Goal: Find specific page/section: Find specific page/section

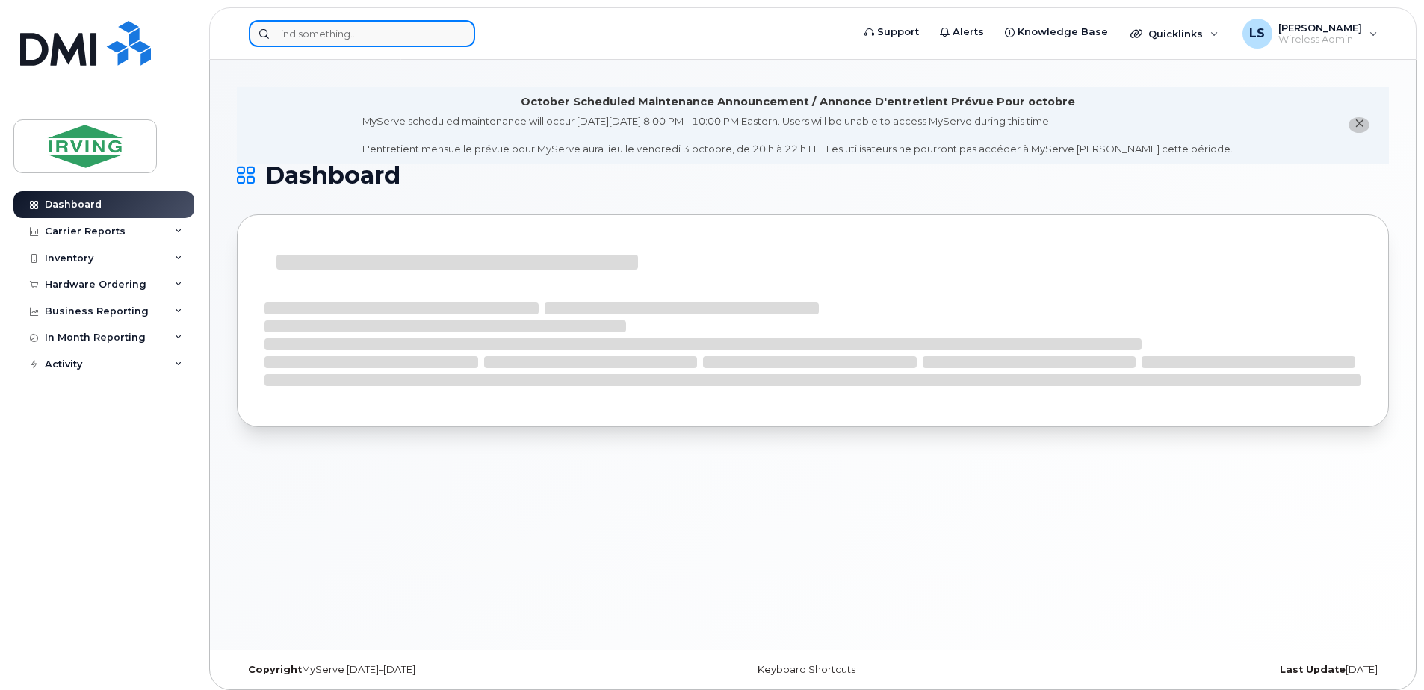
click at [381, 38] on input at bounding box center [362, 33] width 226 height 27
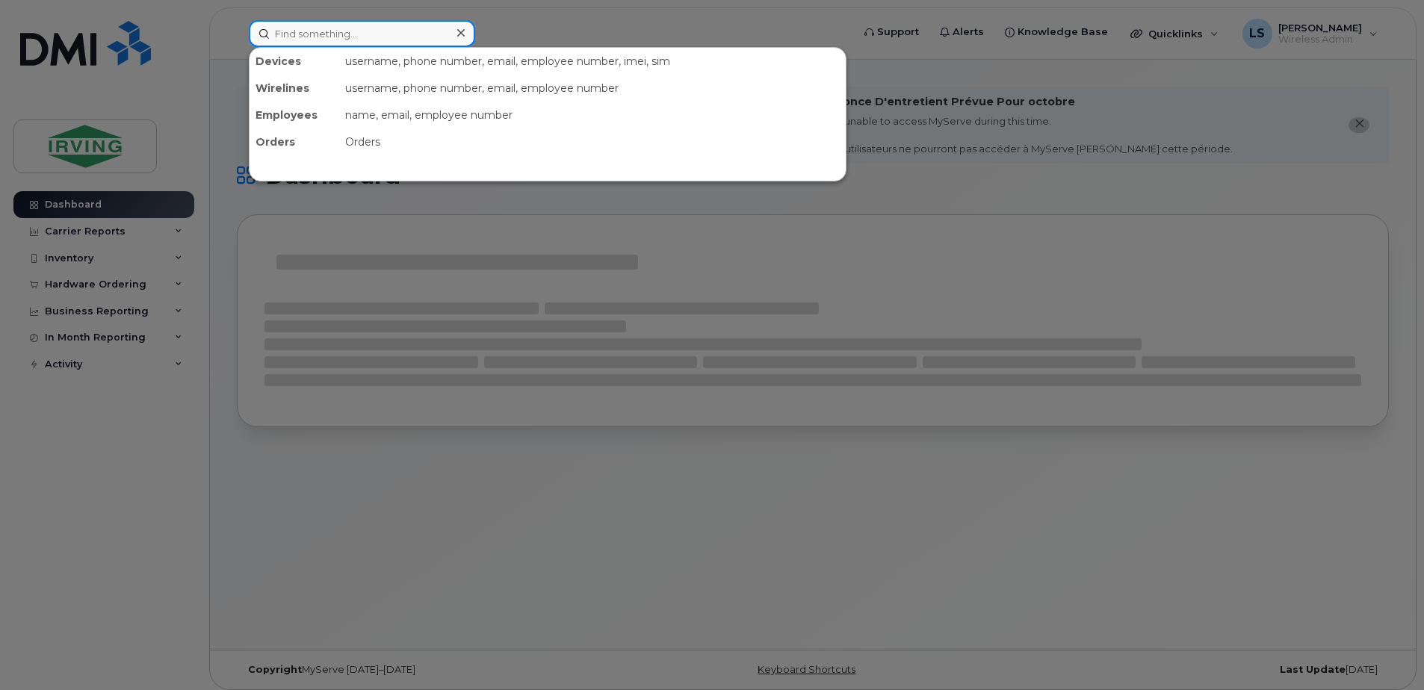
paste input "5062716107"
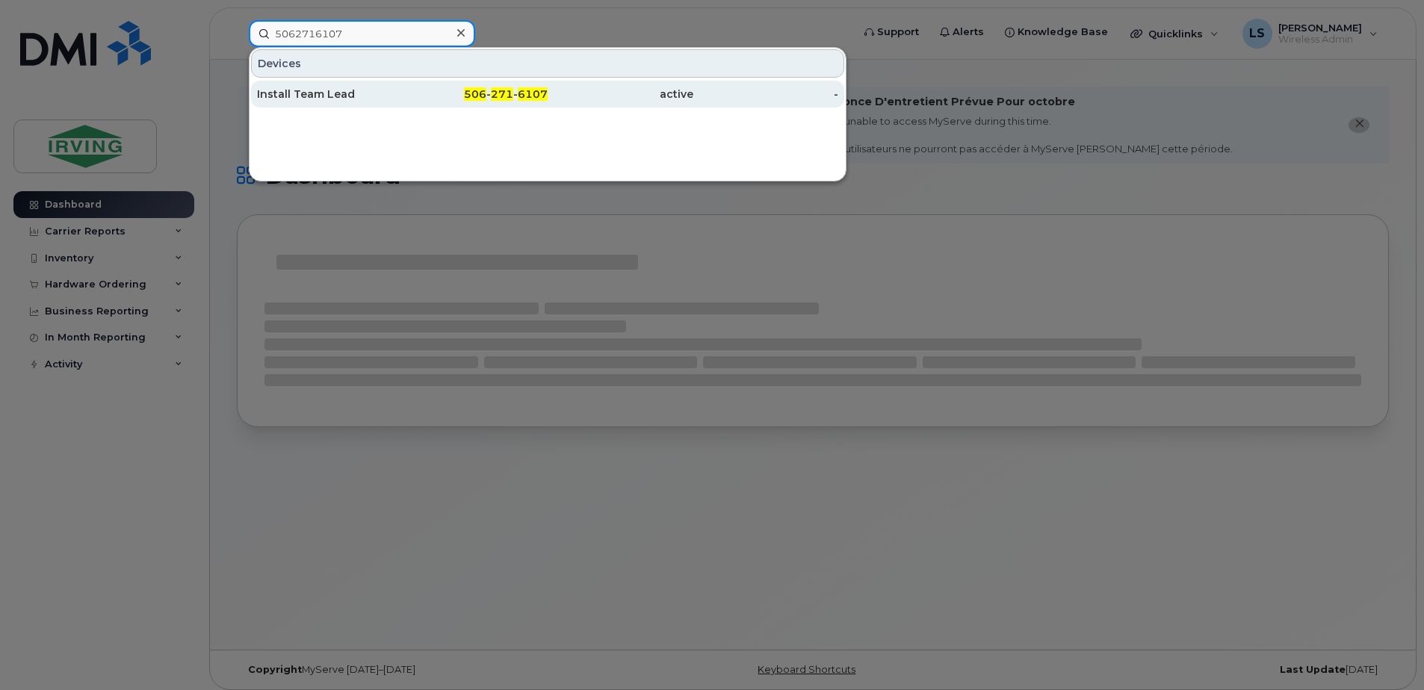
type input "5062716107"
click at [470, 94] on span "506" at bounding box center [475, 93] width 22 height 13
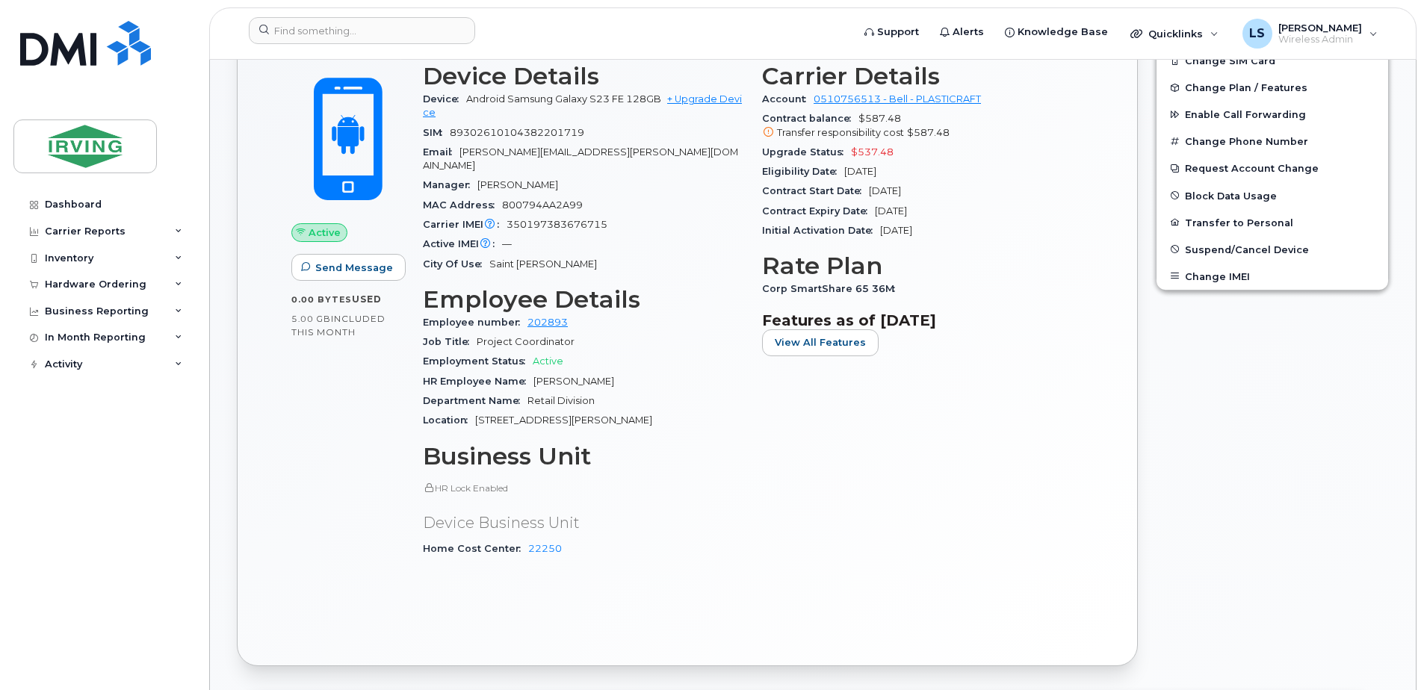
scroll to position [174, 0]
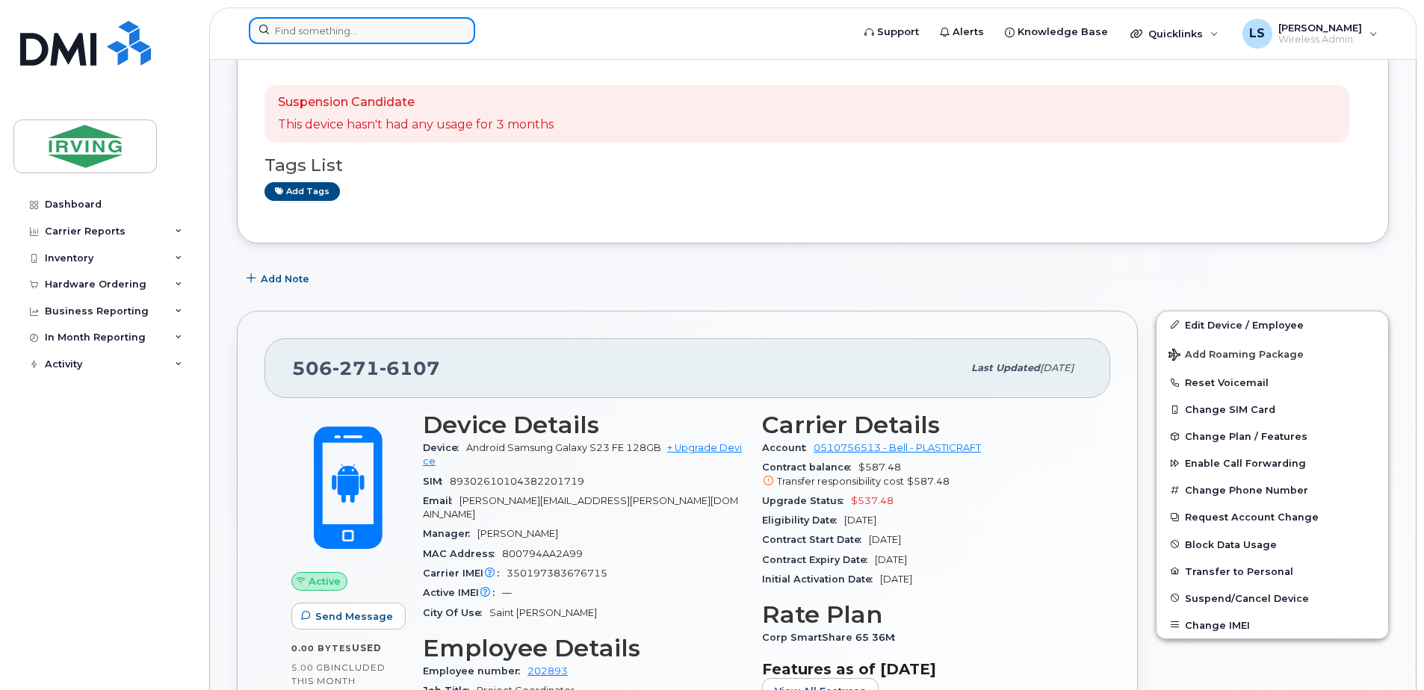
click at [326, 37] on input at bounding box center [362, 30] width 226 height 27
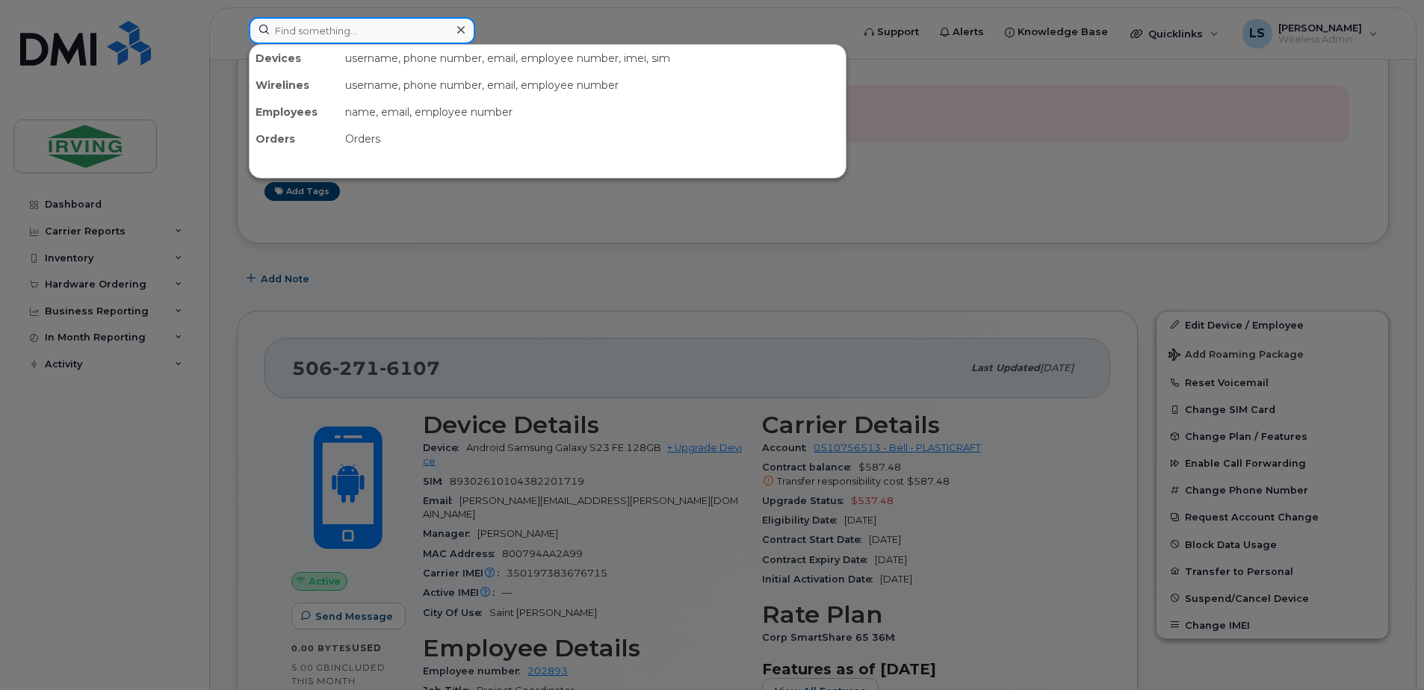
paste input "5062716616"
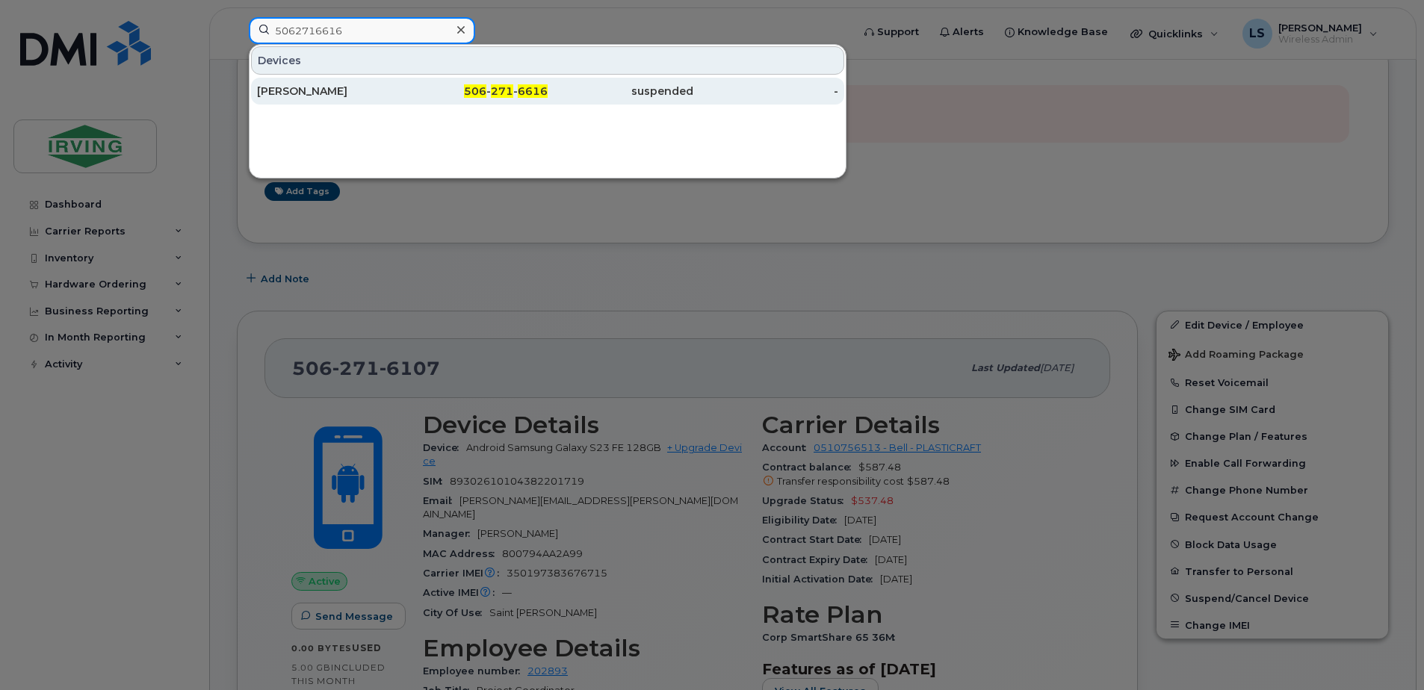
type input "5062716616"
click at [502, 92] on span "271" at bounding box center [502, 90] width 22 height 13
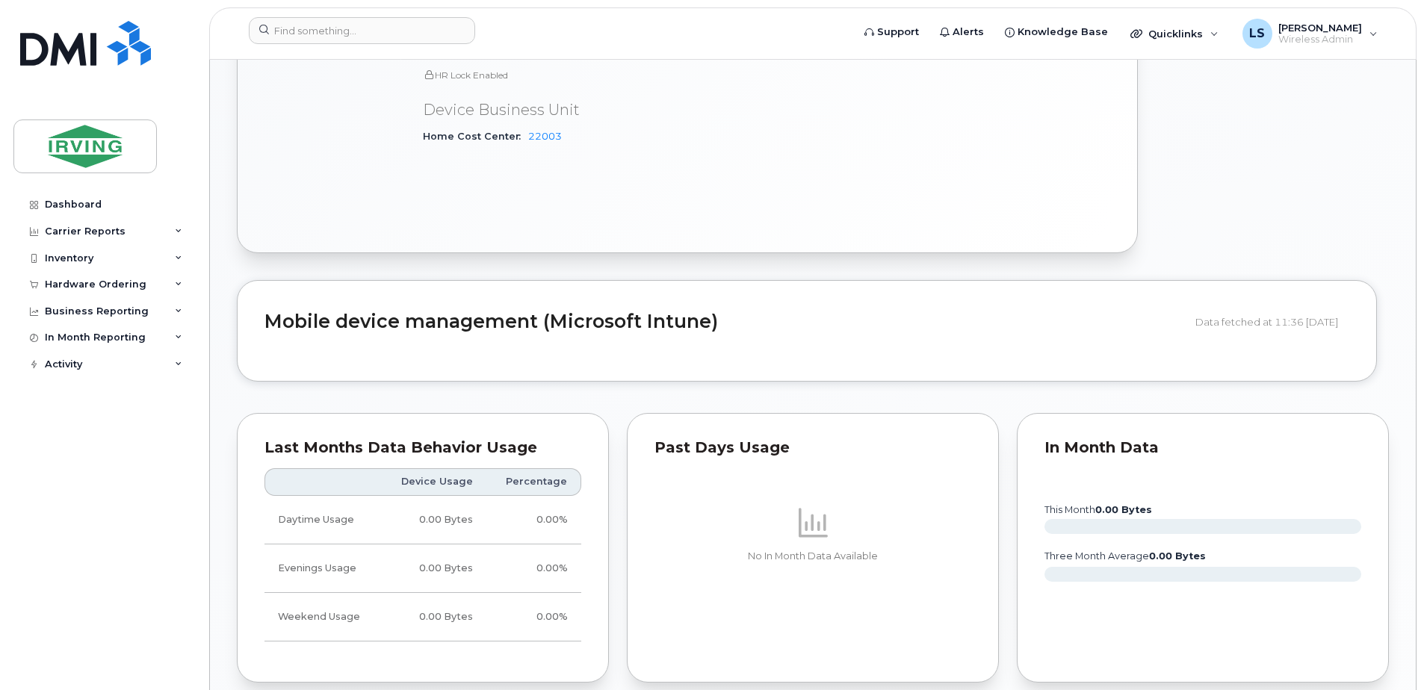
scroll to position [1046, 0]
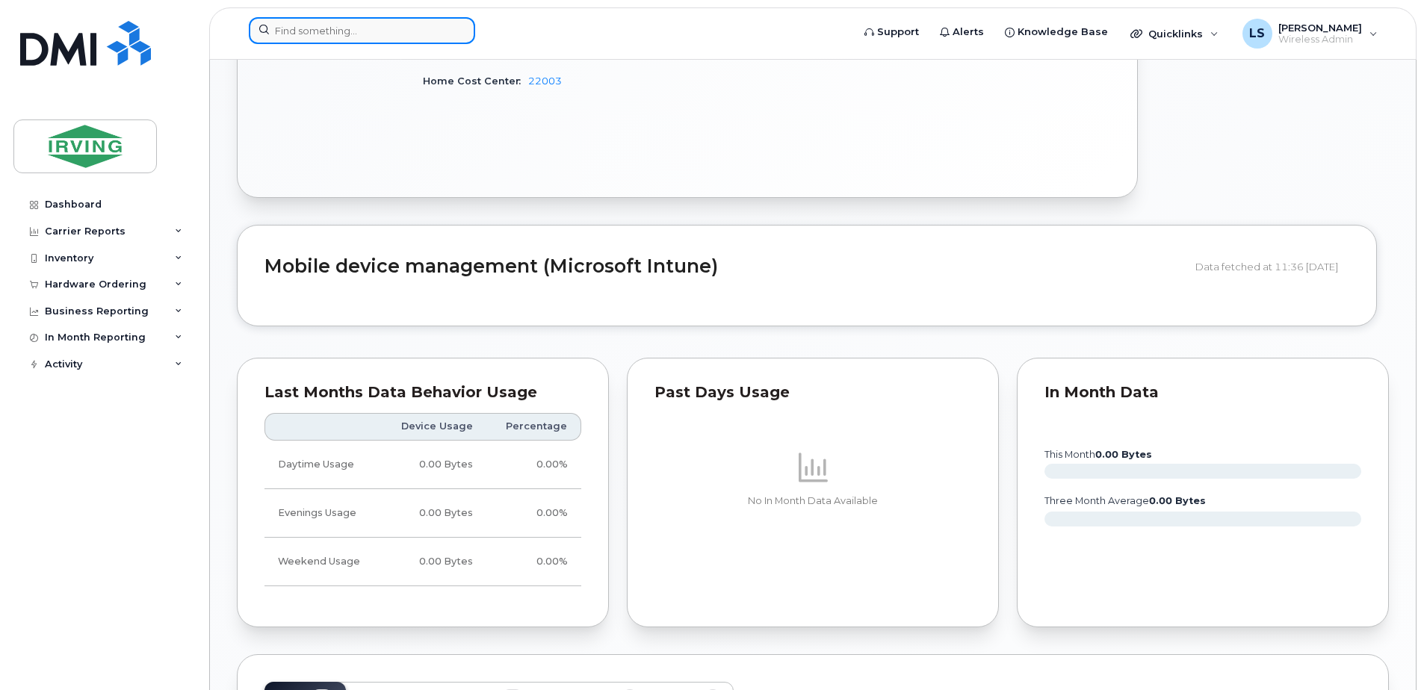
click at [305, 25] on input at bounding box center [362, 30] width 226 height 27
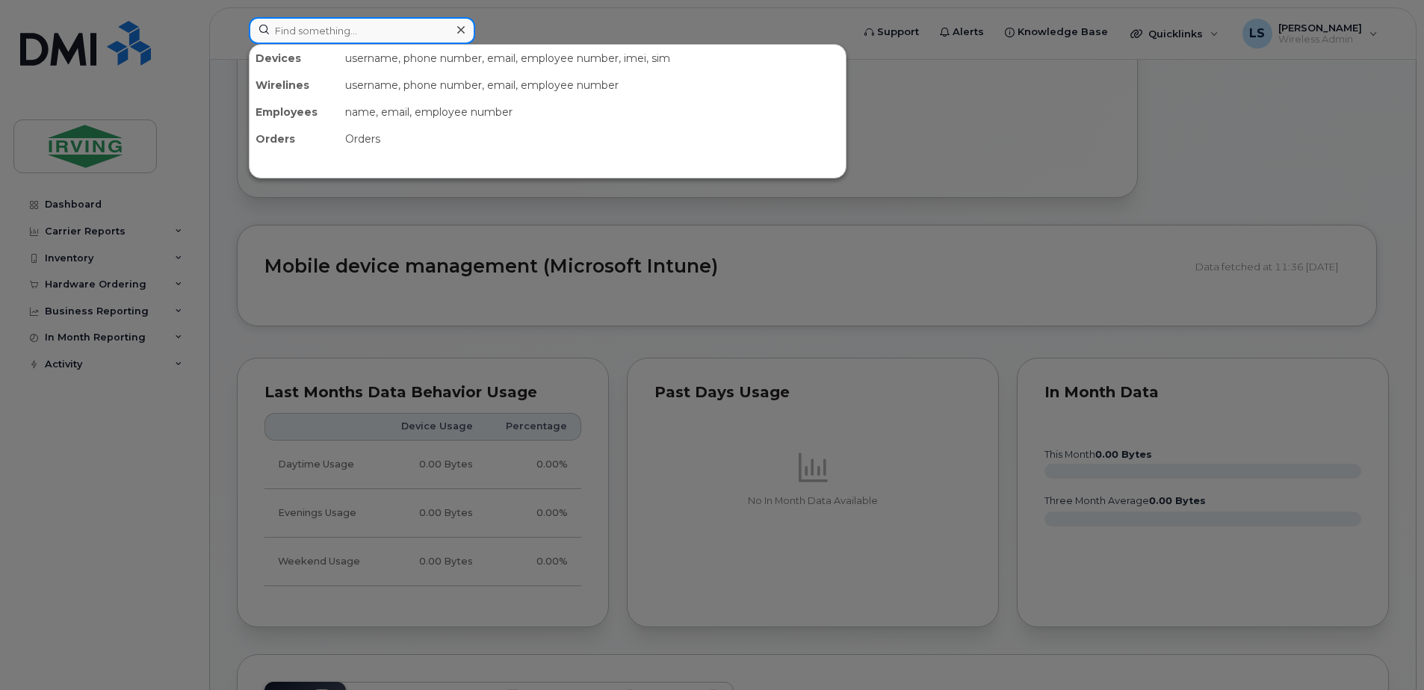
paste input "9027179899"
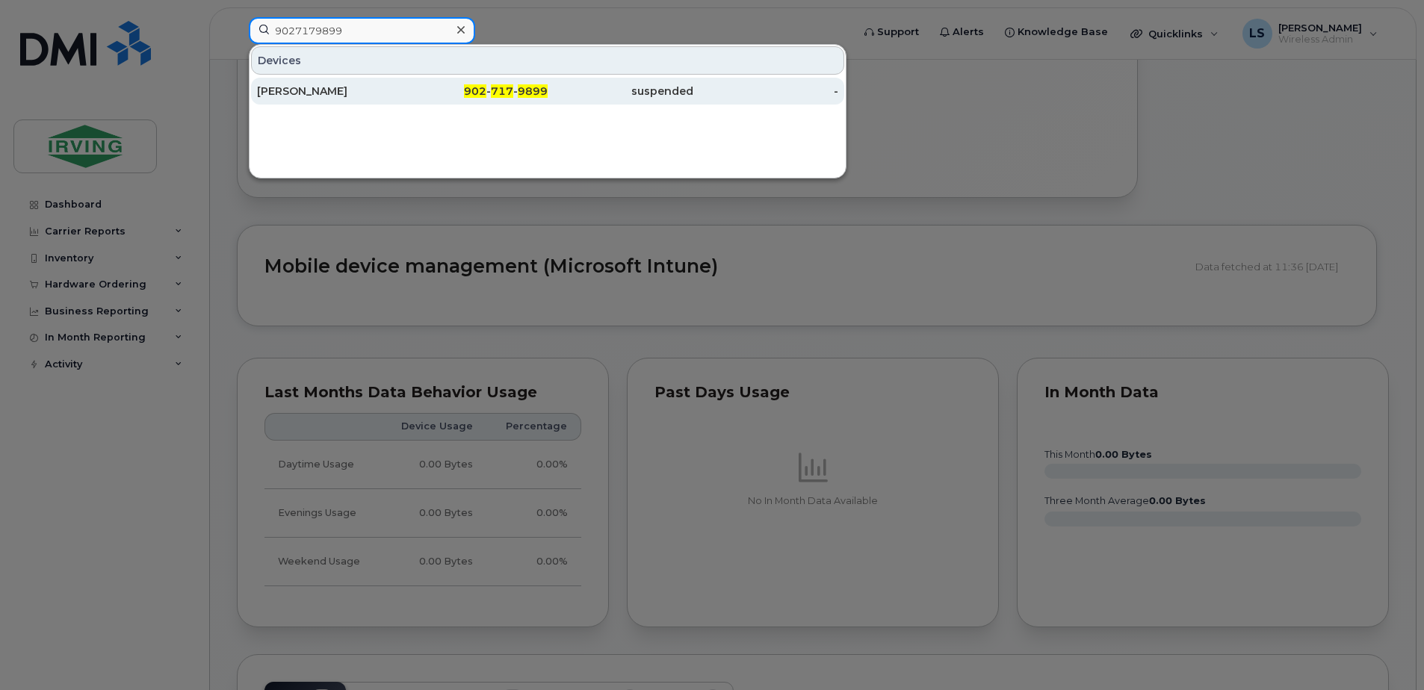
type input "9027179899"
click at [511, 84] on div "902 - 717 - 9899" at bounding box center [476, 91] width 146 height 27
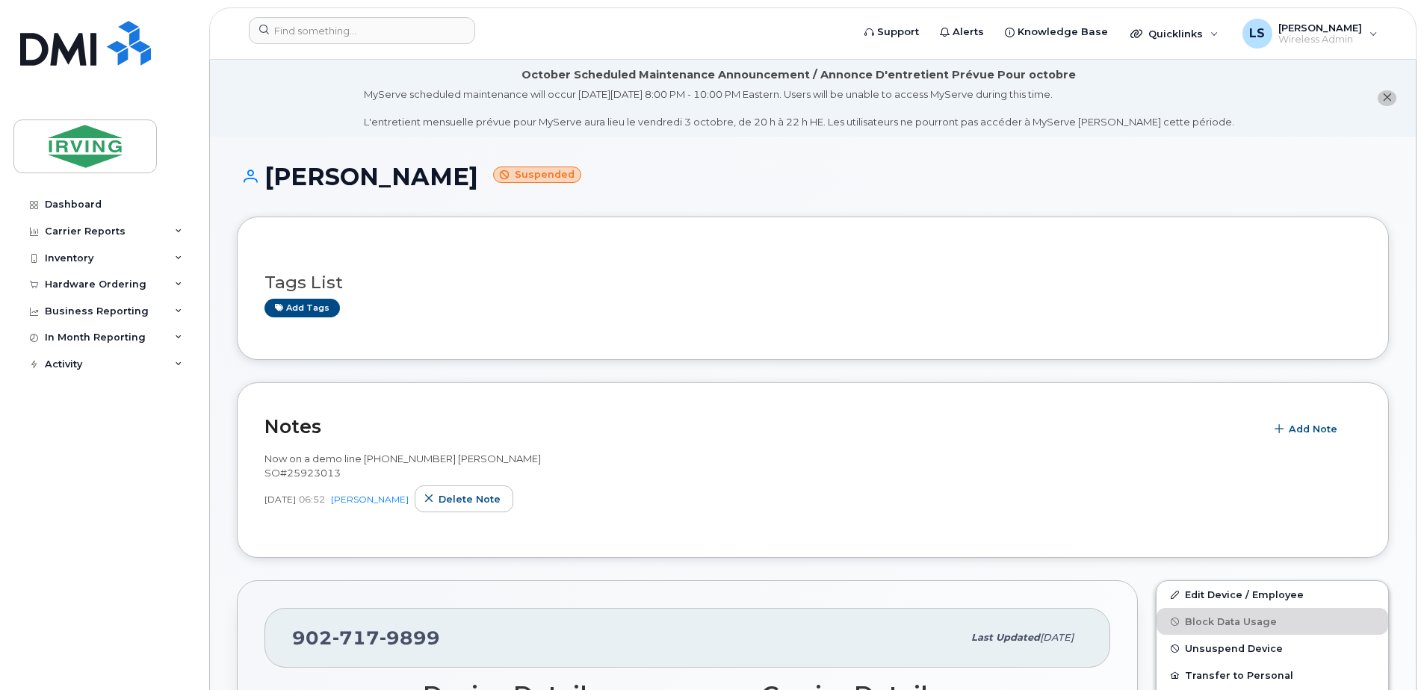
scroll to position [523, 0]
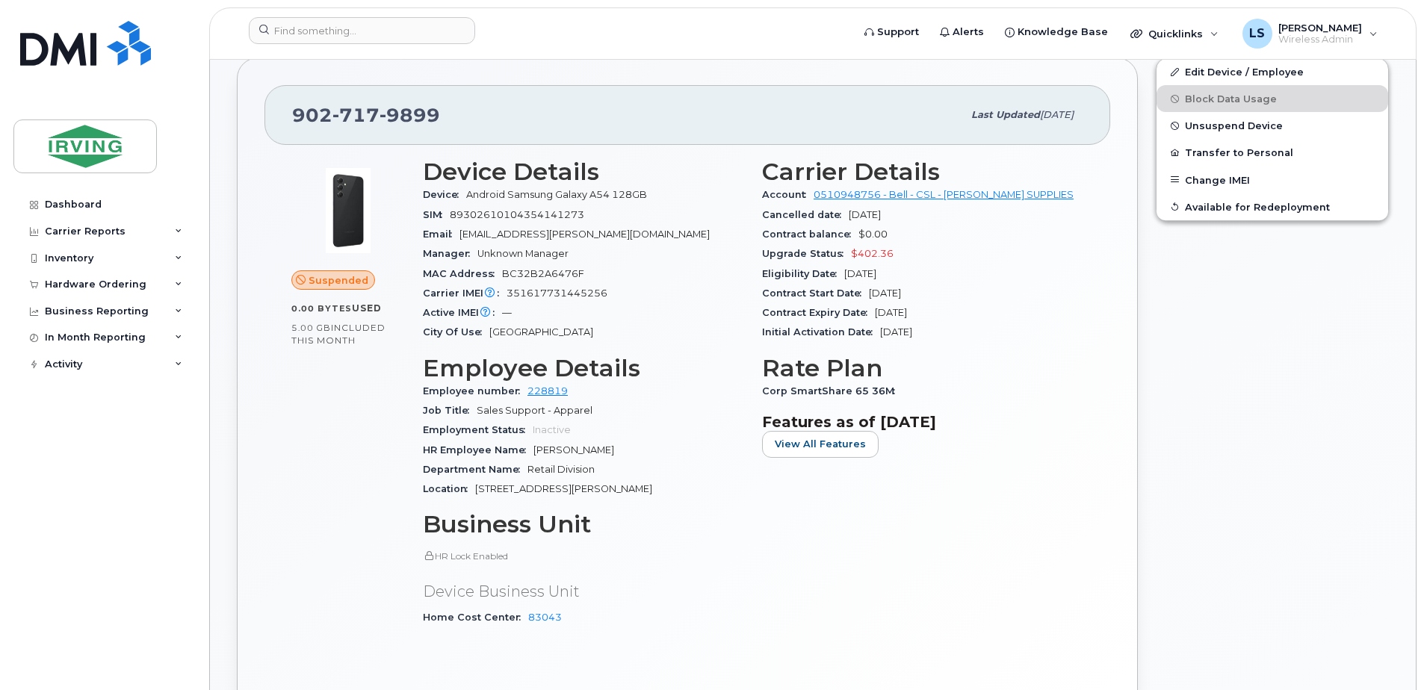
click at [556, 297] on span "351617731445256" at bounding box center [556, 293] width 101 height 11
drag, startPoint x: 556, startPoint y: 297, endPoint x: 665, endPoint y: 292, distance: 109.1
click at [665, 292] on div "Carrier IMEI Carrier IMEI is reported during the last billing cycle or change o…" at bounding box center [583, 293] width 321 height 19
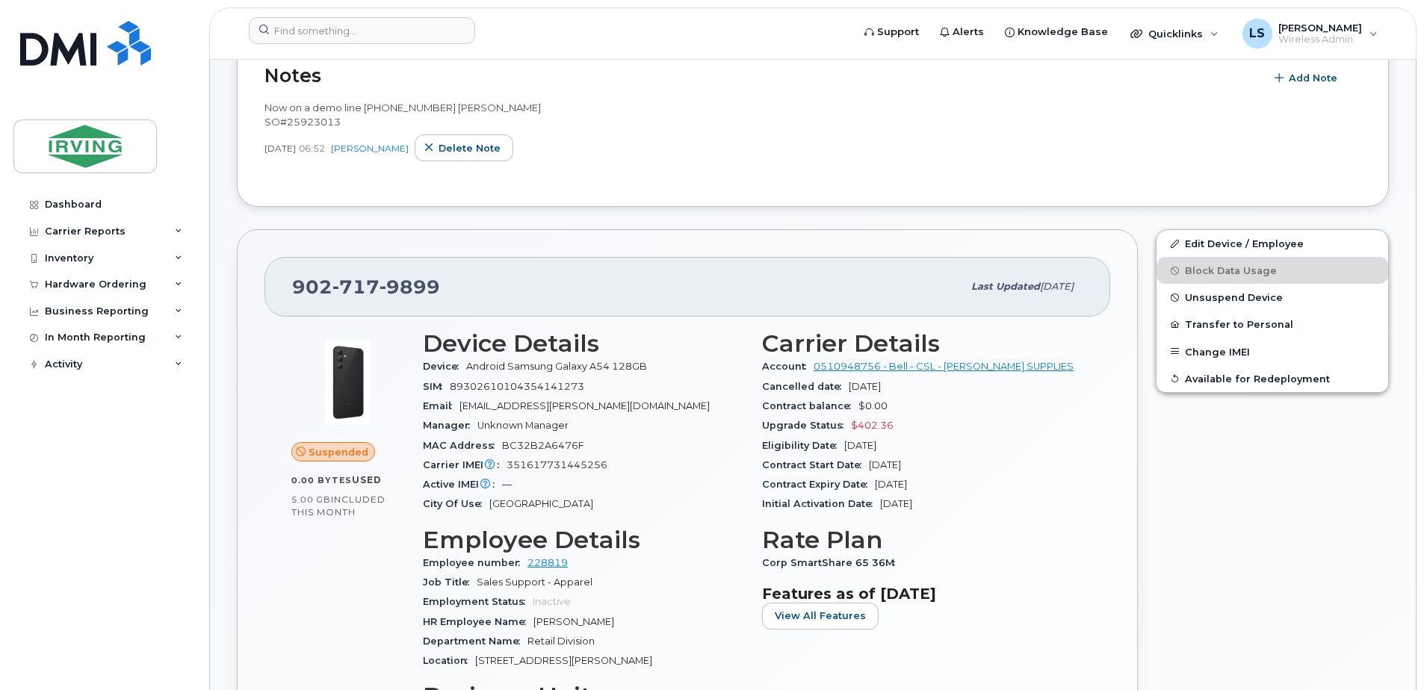
scroll to position [349, 0]
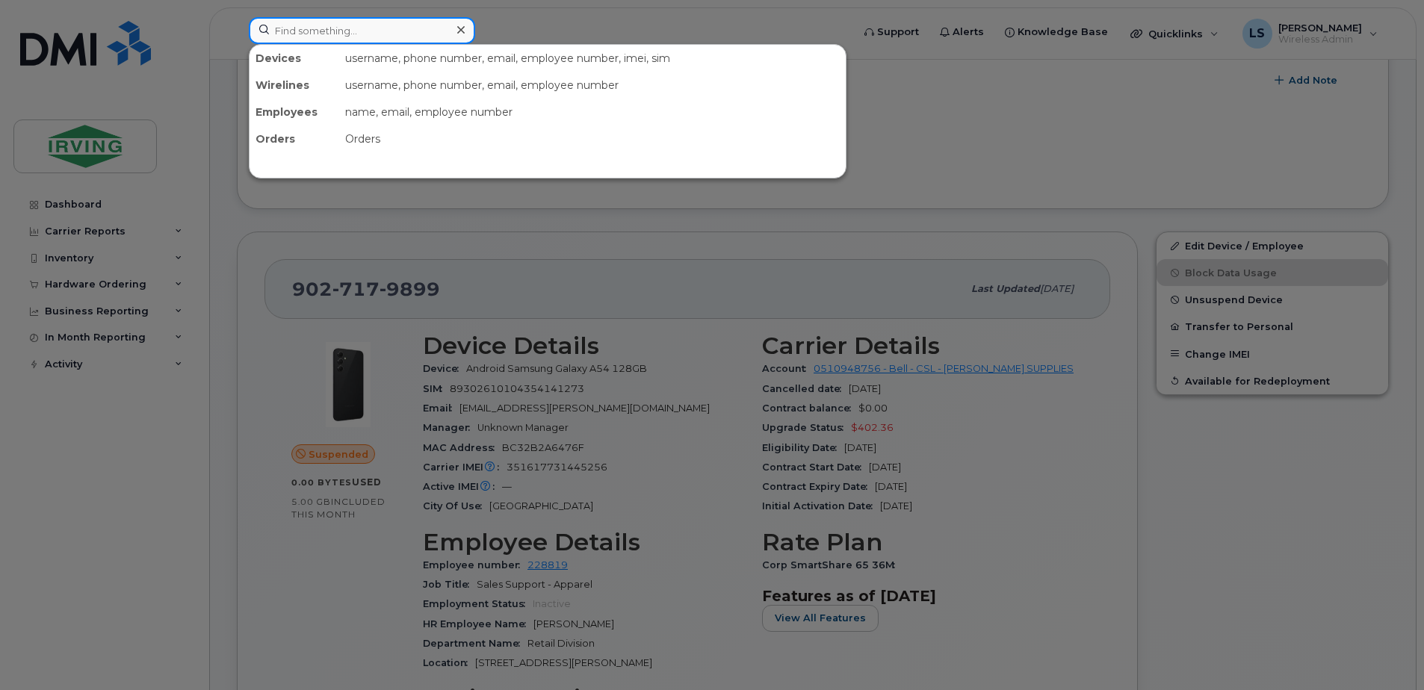
click at [320, 36] on input at bounding box center [362, 30] width 226 height 27
paste input "351617731465668"
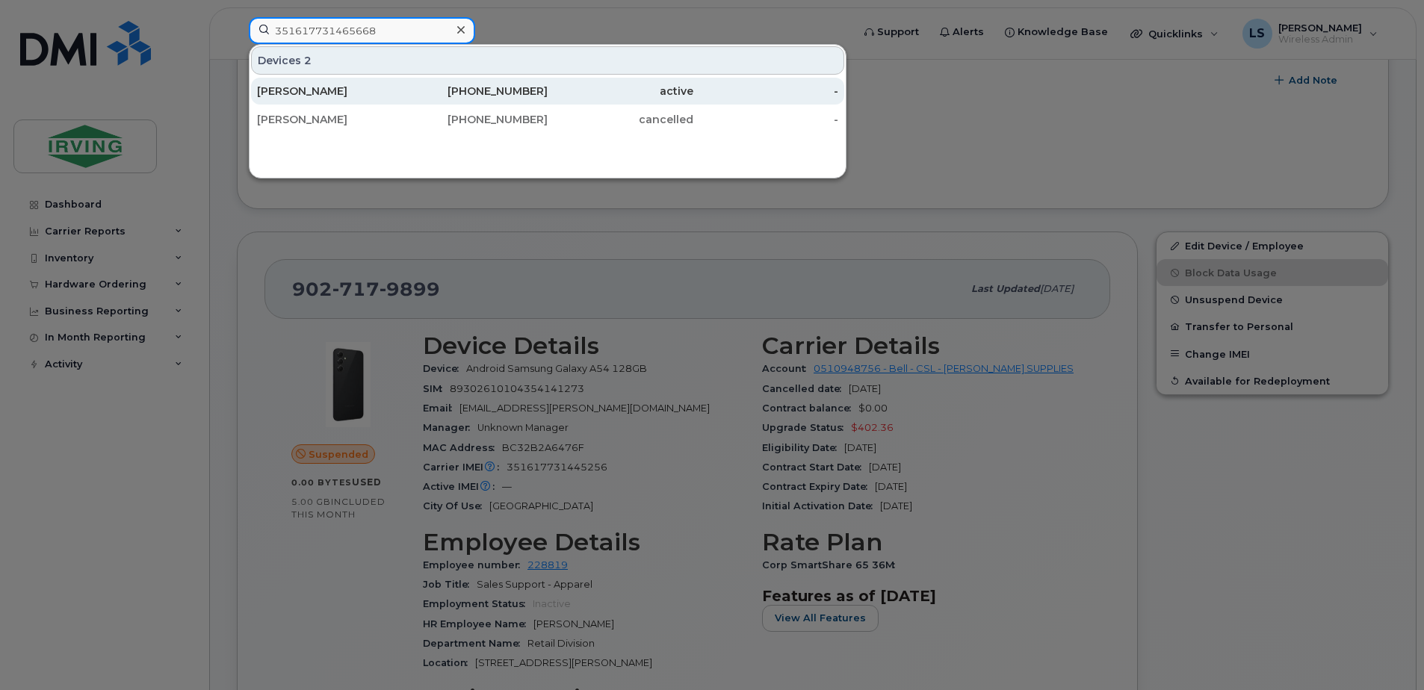
type input "351617731465668"
click at [495, 86] on div "782-446-6068" at bounding box center [476, 91] width 146 height 15
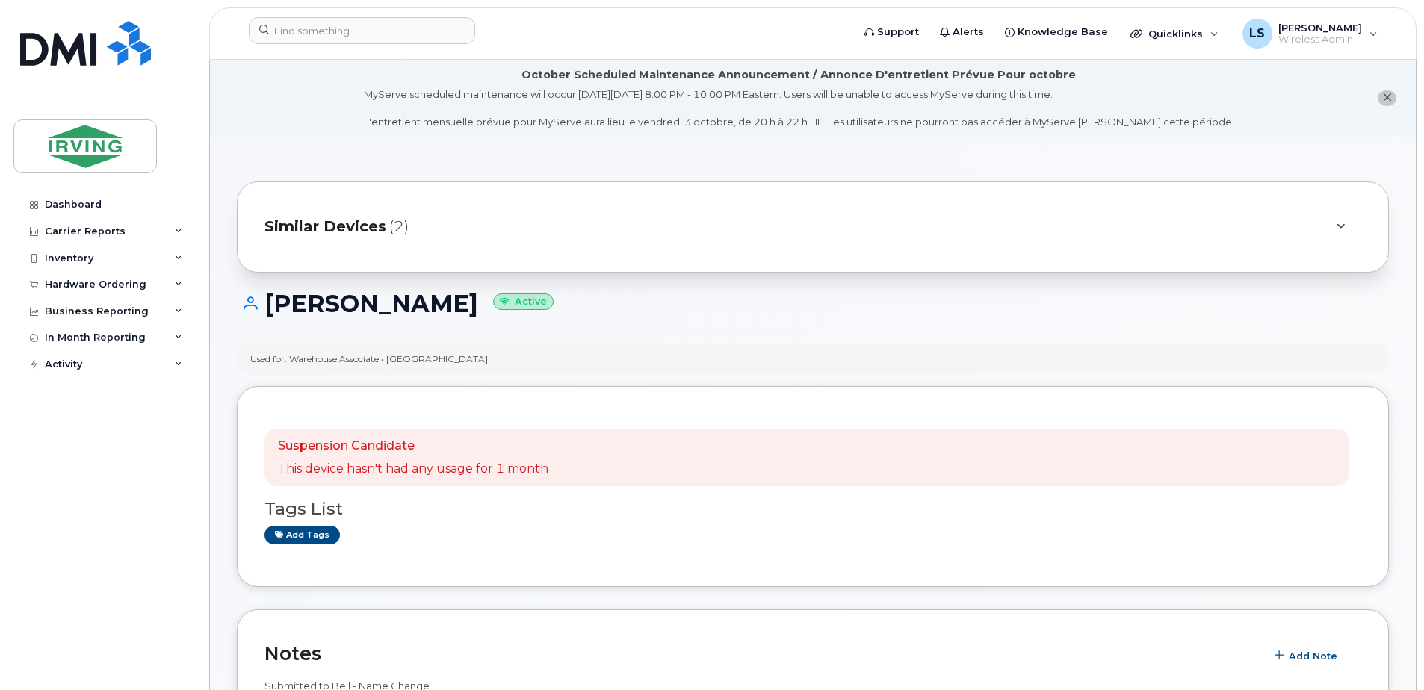
click at [326, 219] on span "Similar Devices" at bounding box center [325, 227] width 122 height 22
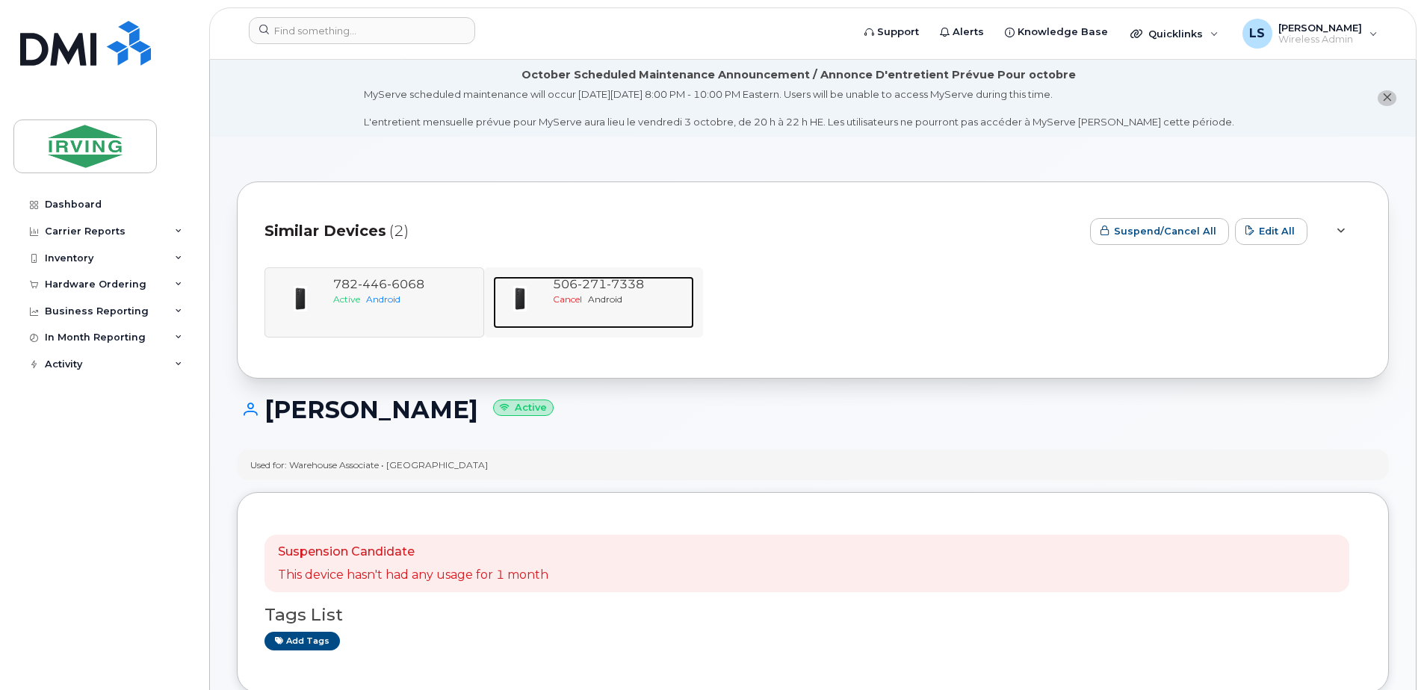
click at [585, 285] on span "271" at bounding box center [591, 284] width 29 height 14
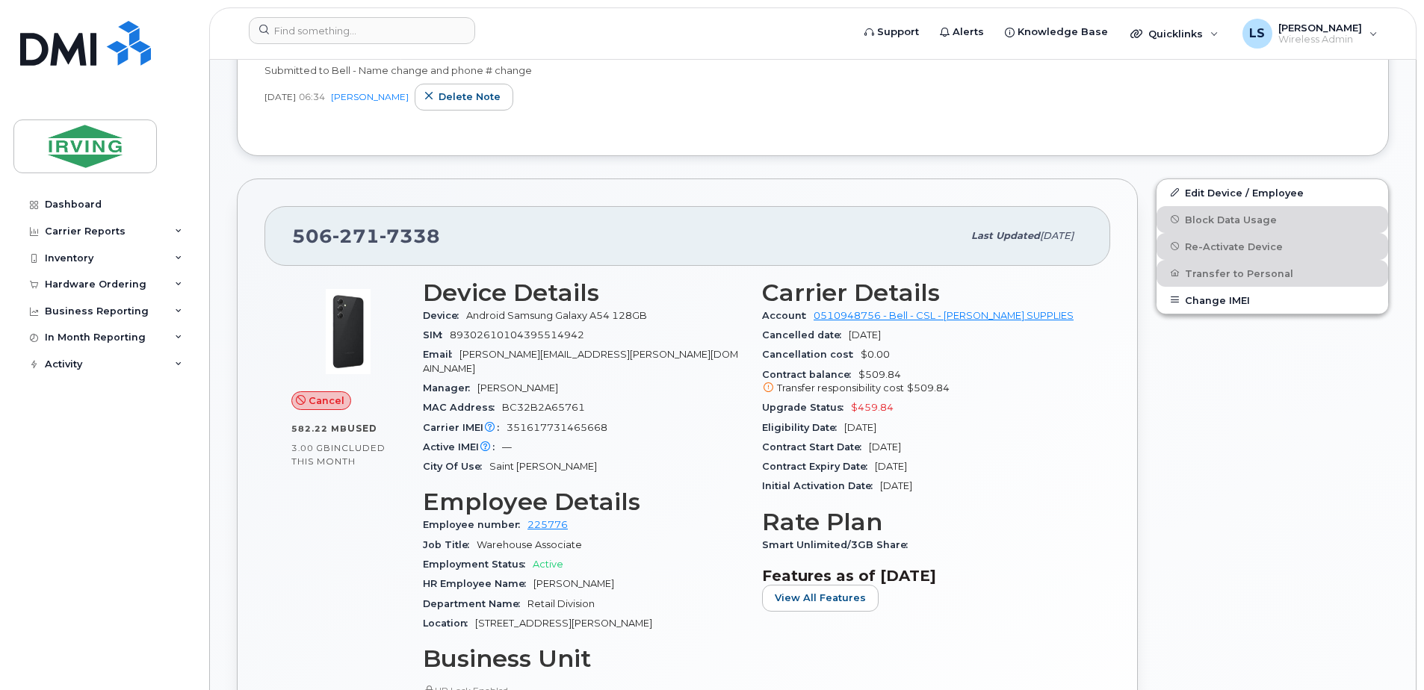
scroll to position [523, 0]
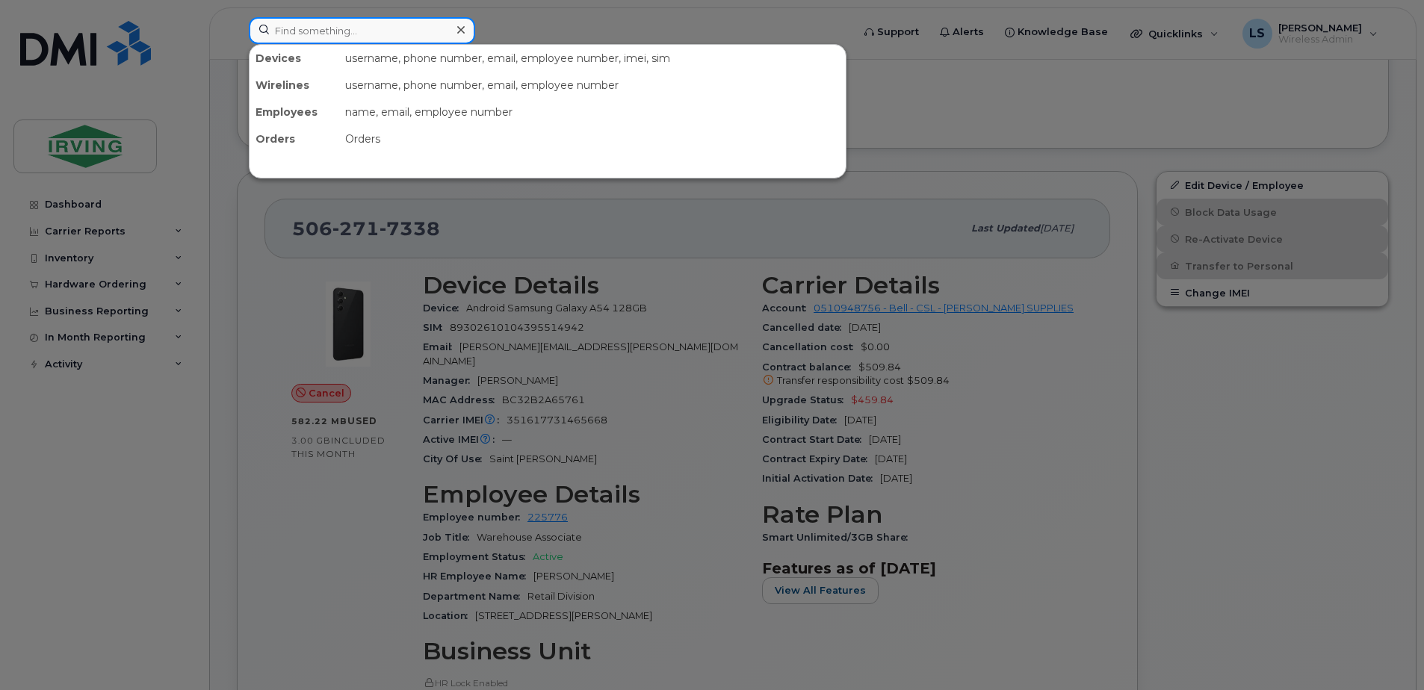
click at [439, 34] on input at bounding box center [362, 30] width 226 height 27
paste input "5063494899"
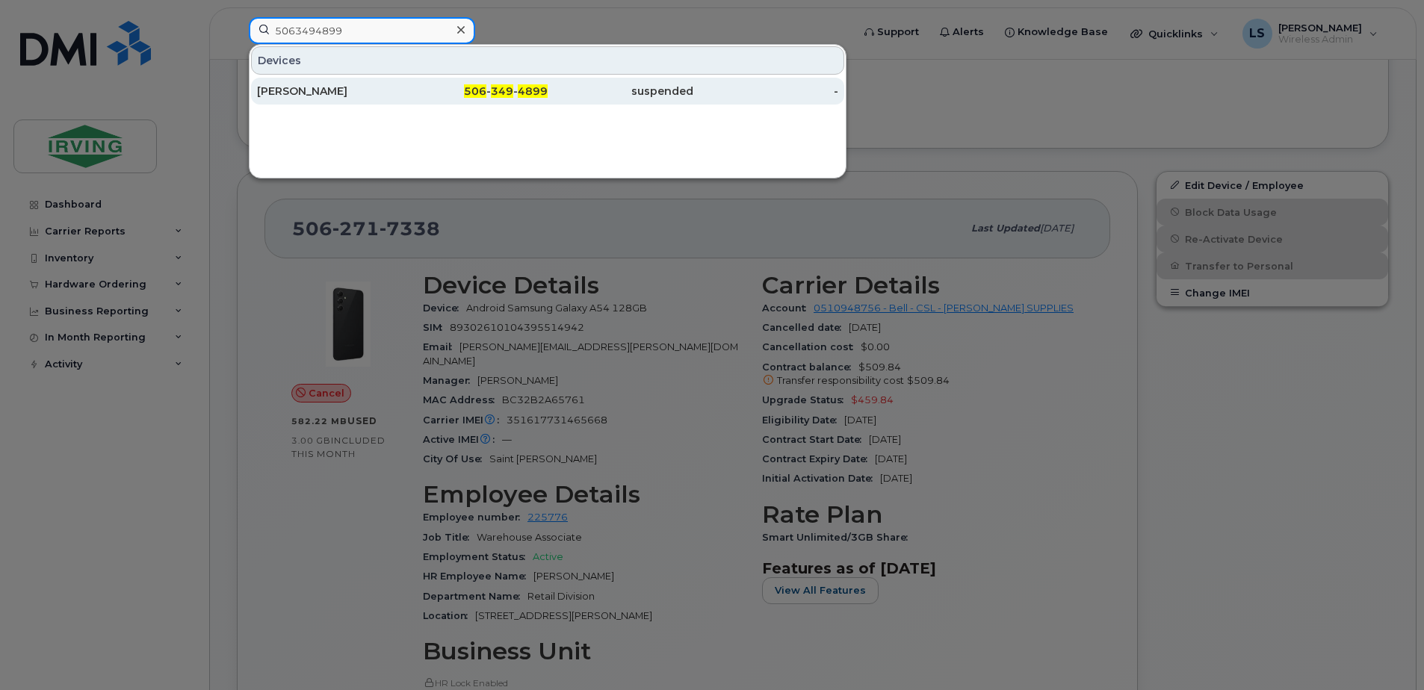
type input "5063494899"
click at [494, 90] on span "349" at bounding box center [502, 90] width 22 height 13
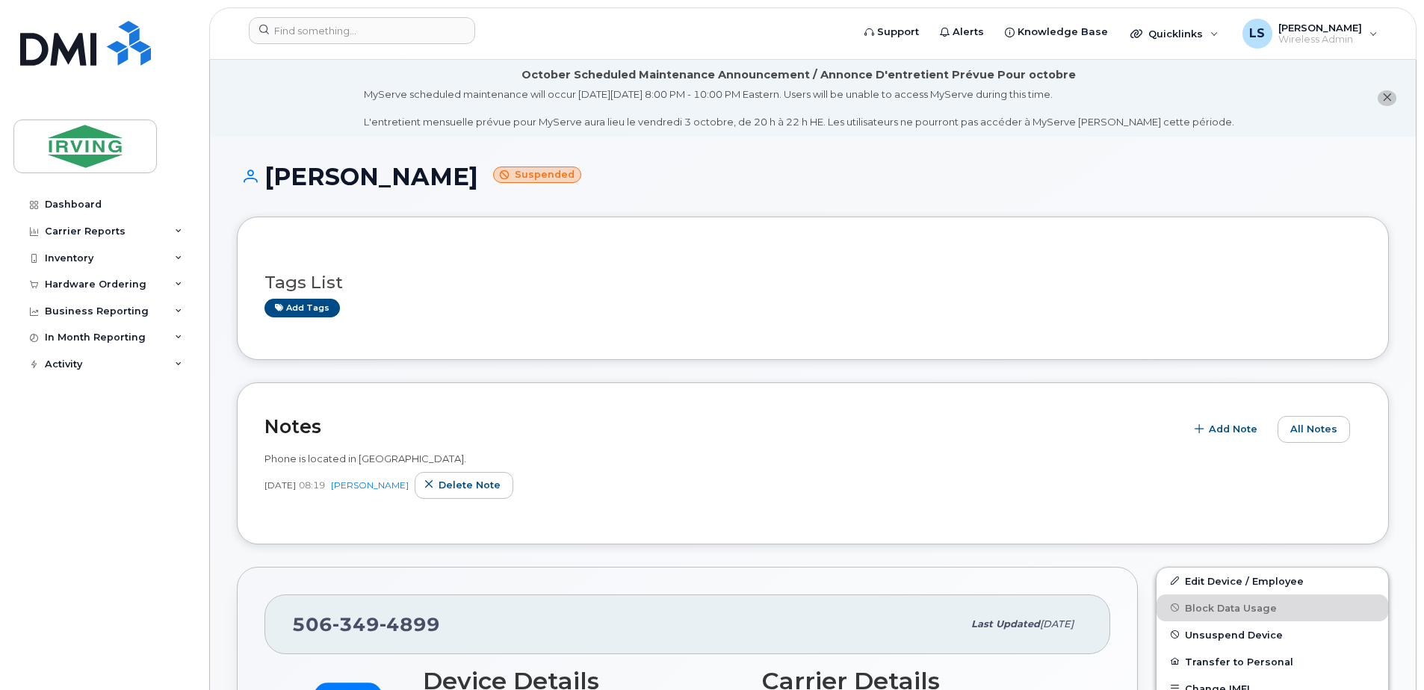
click at [354, 16] on header "Support Alerts Knowledge Base Quicklinks Suspend / Cancel Device Change SIM Car…" at bounding box center [812, 33] width 1207 height 52
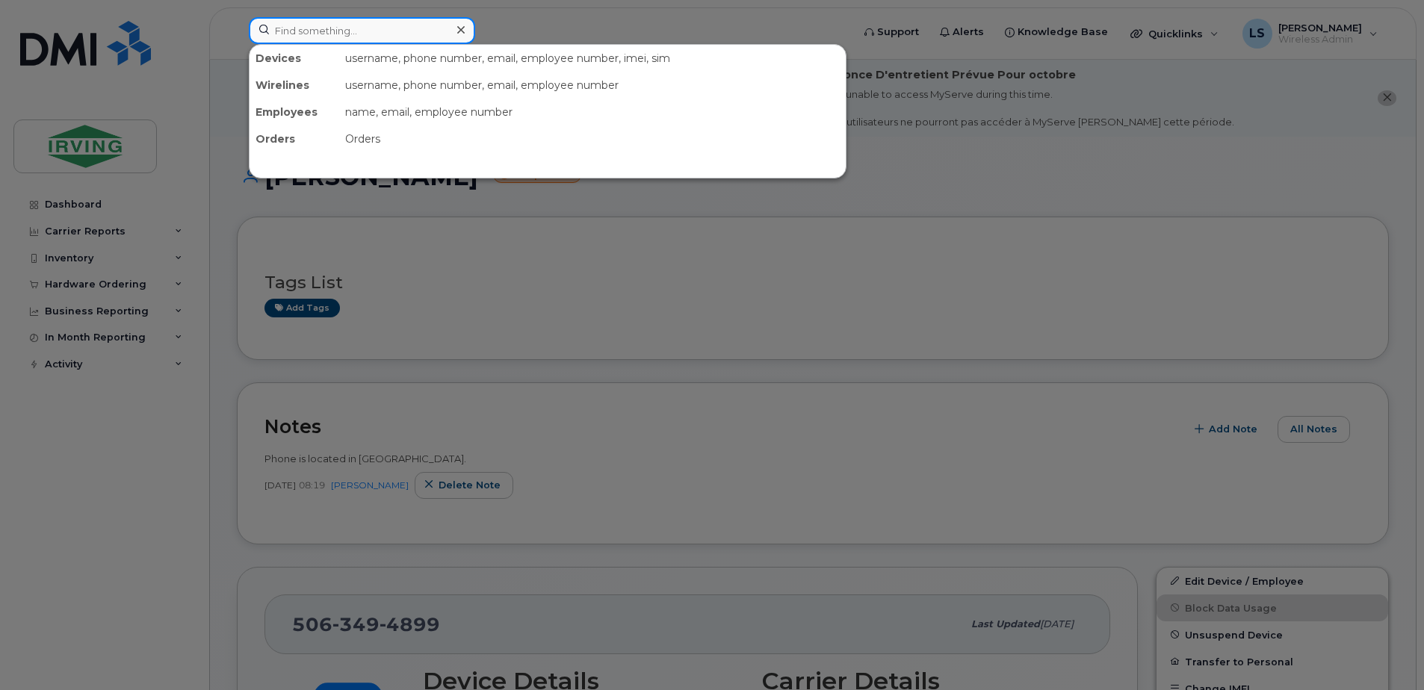
click at [356, 32] on input at bounding box center [362, 30] width 226 height 27
paste input "7824090243"
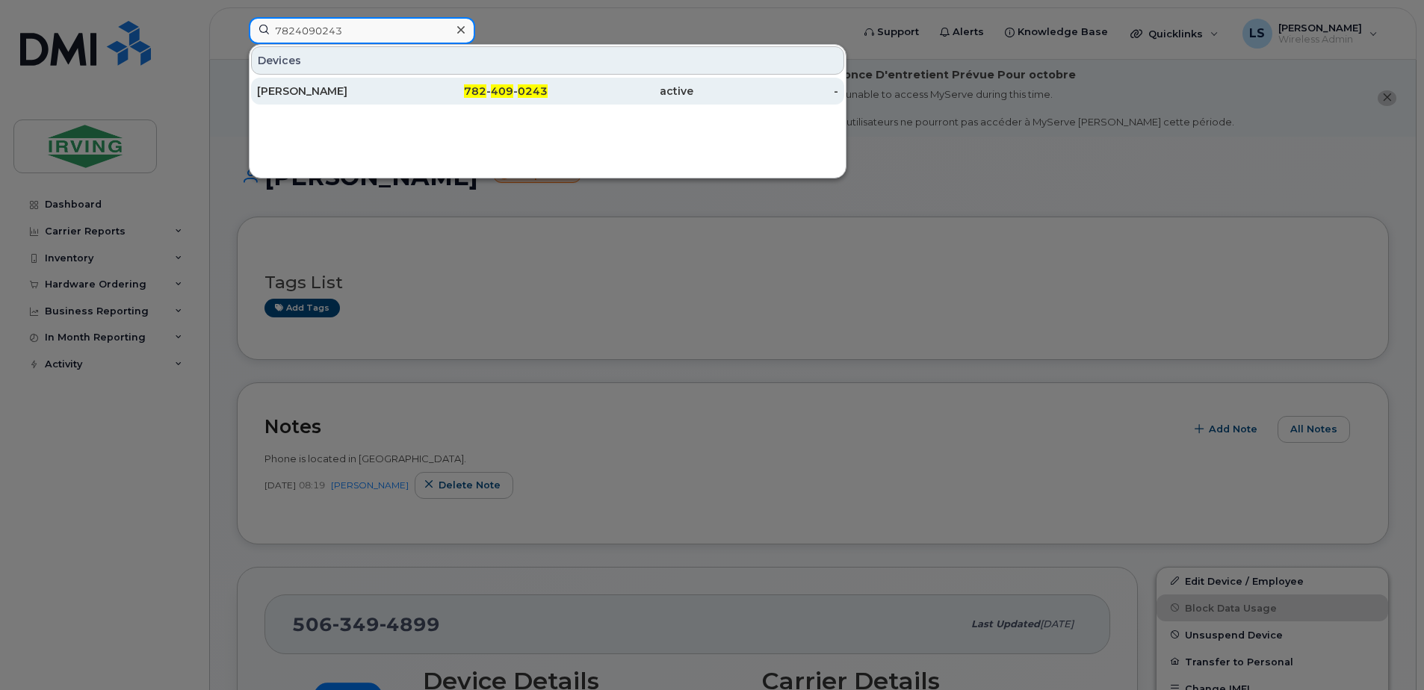
type input "7824090243"
click at [482, 88] on span "782" at bounding box center [475, 90] width 22 height 13
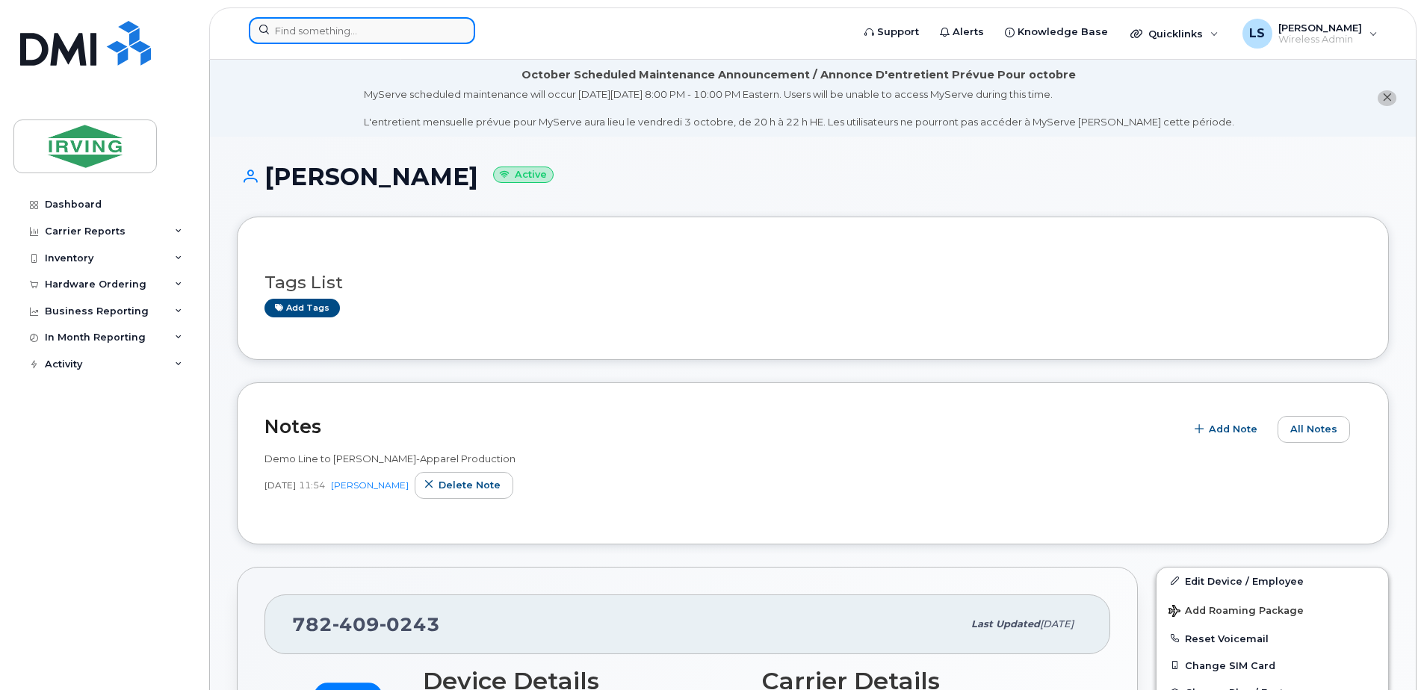
click at [367, 33] on input at bounding box center [362, 30] width 226 height 27
paste input "7098539871"
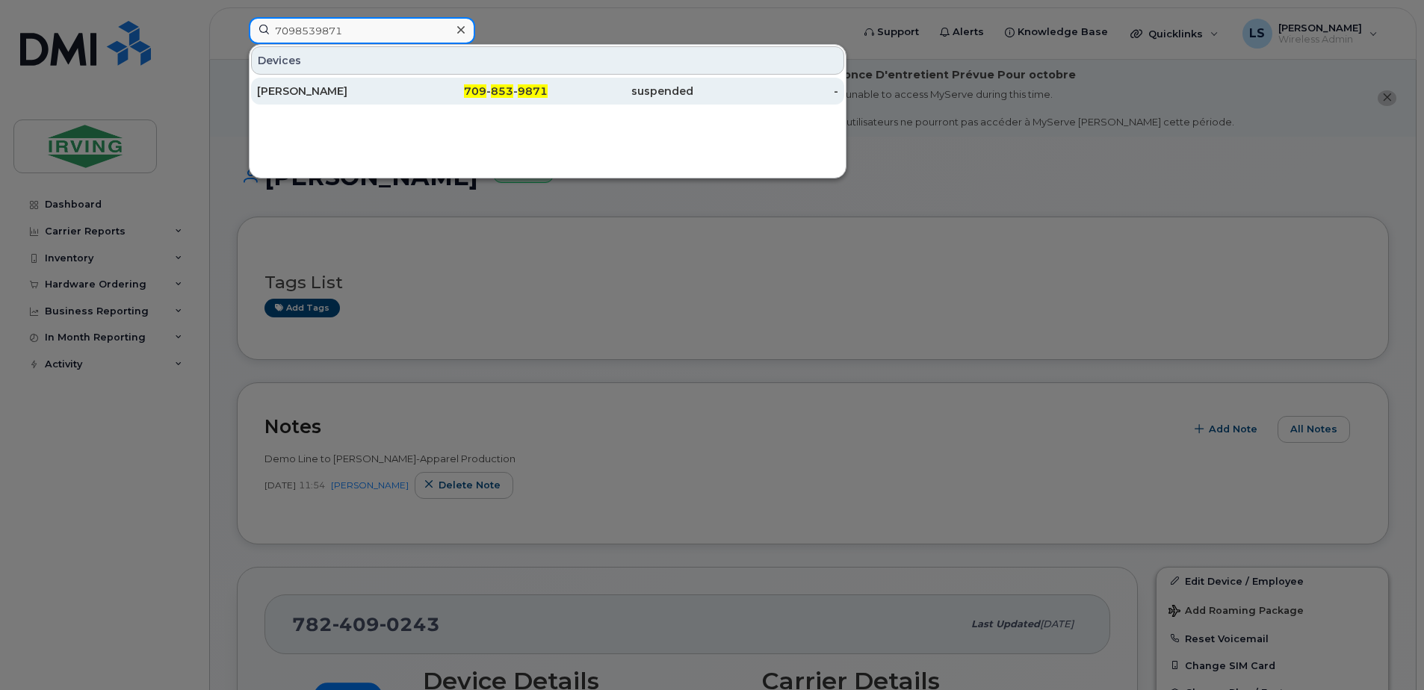
type input "7098539871"
click at [506, 88] on span "853" at bounding box center [502, 90] width 22 height 13
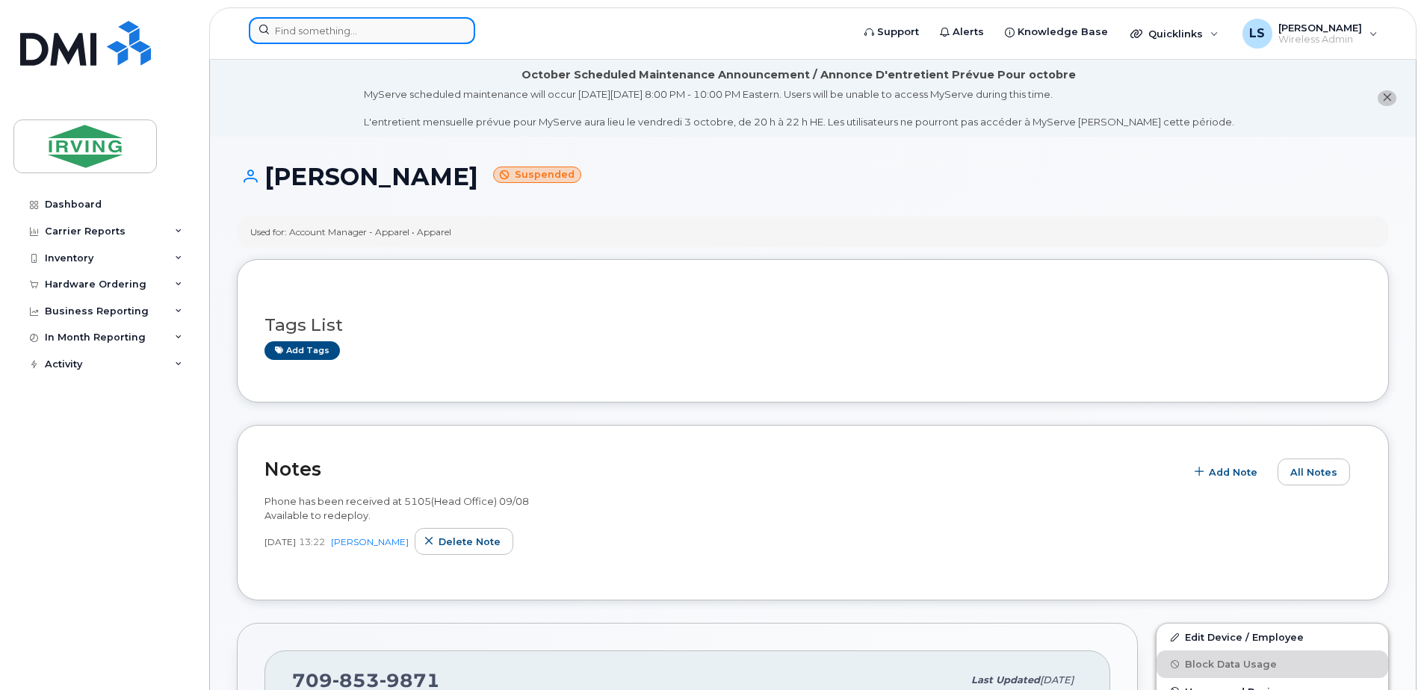
click at [379, 29] on input at bounding box center [362, 30] width 226 height 27
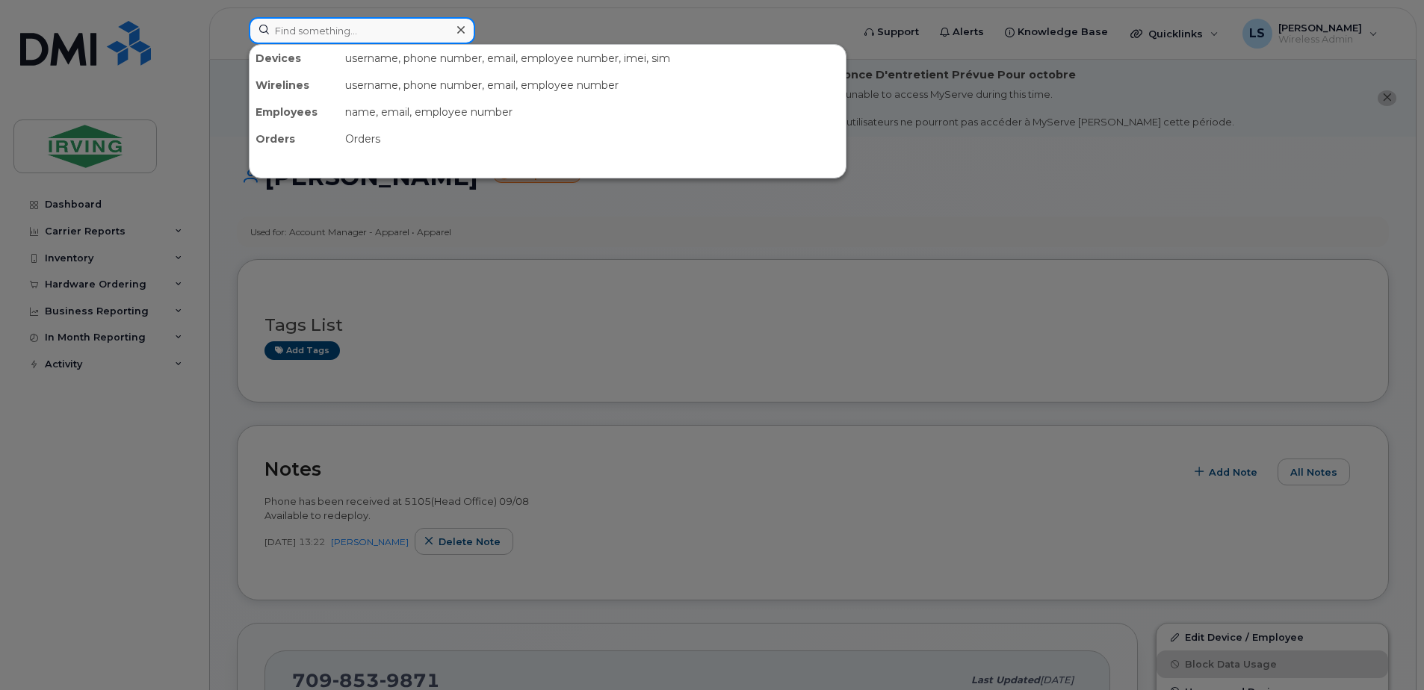
paste input "7098536426"
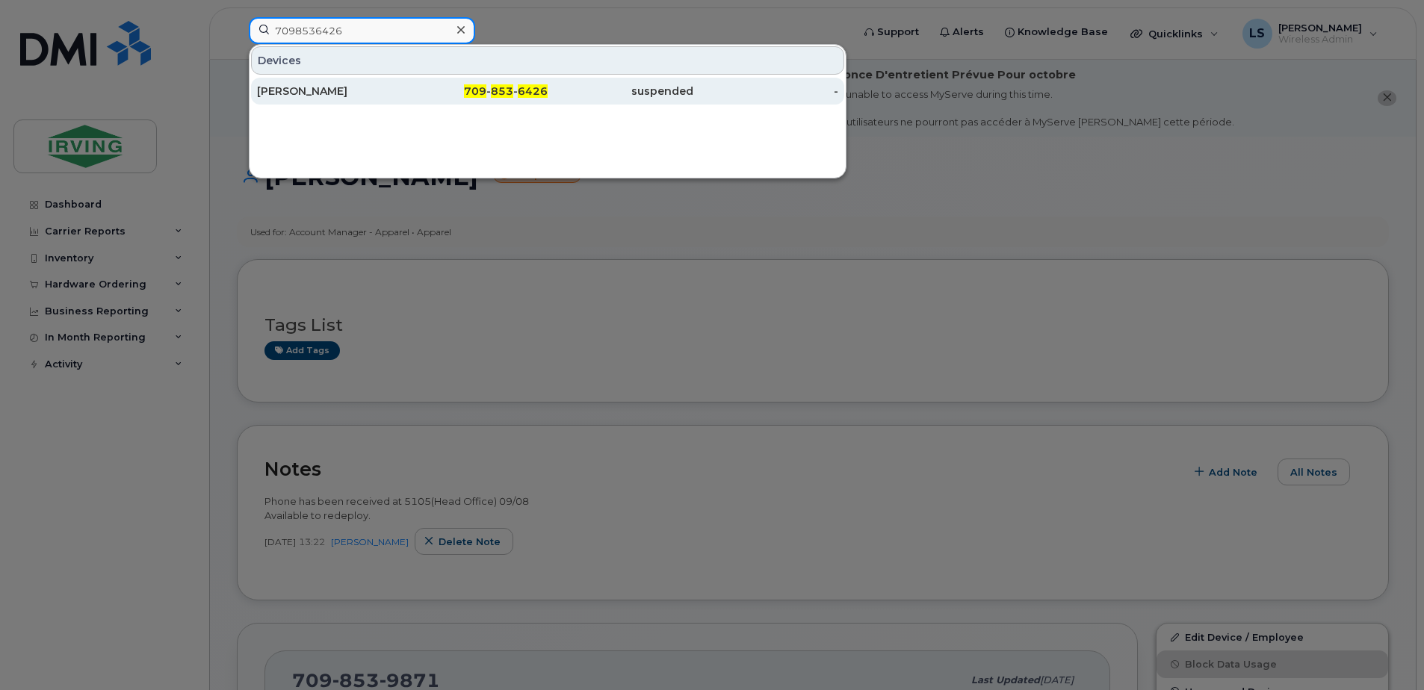
type input "7098536426"
click at [503, 90] on span "853" at bounding box center [502, 90] width 22 height 13
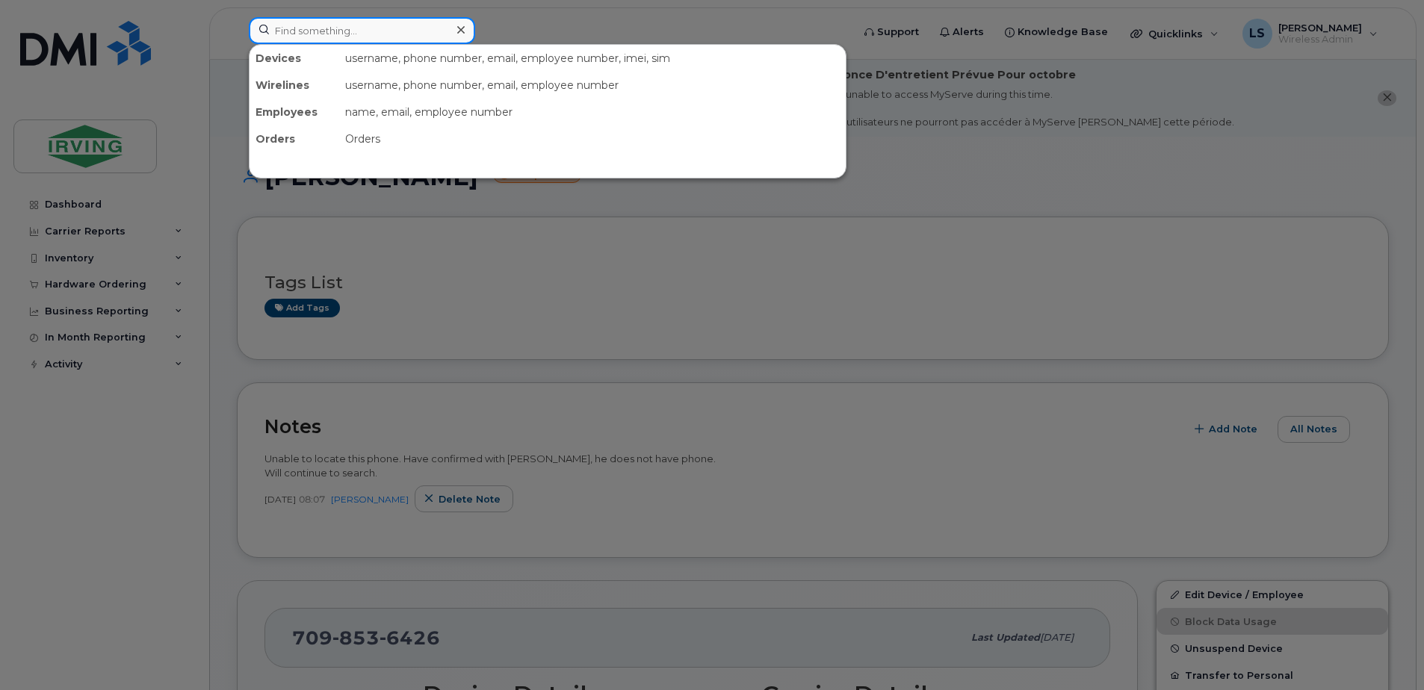
click at [419, 34] on input at bounding box center [362, 30] width 226 height 27
paste input "9027179899"
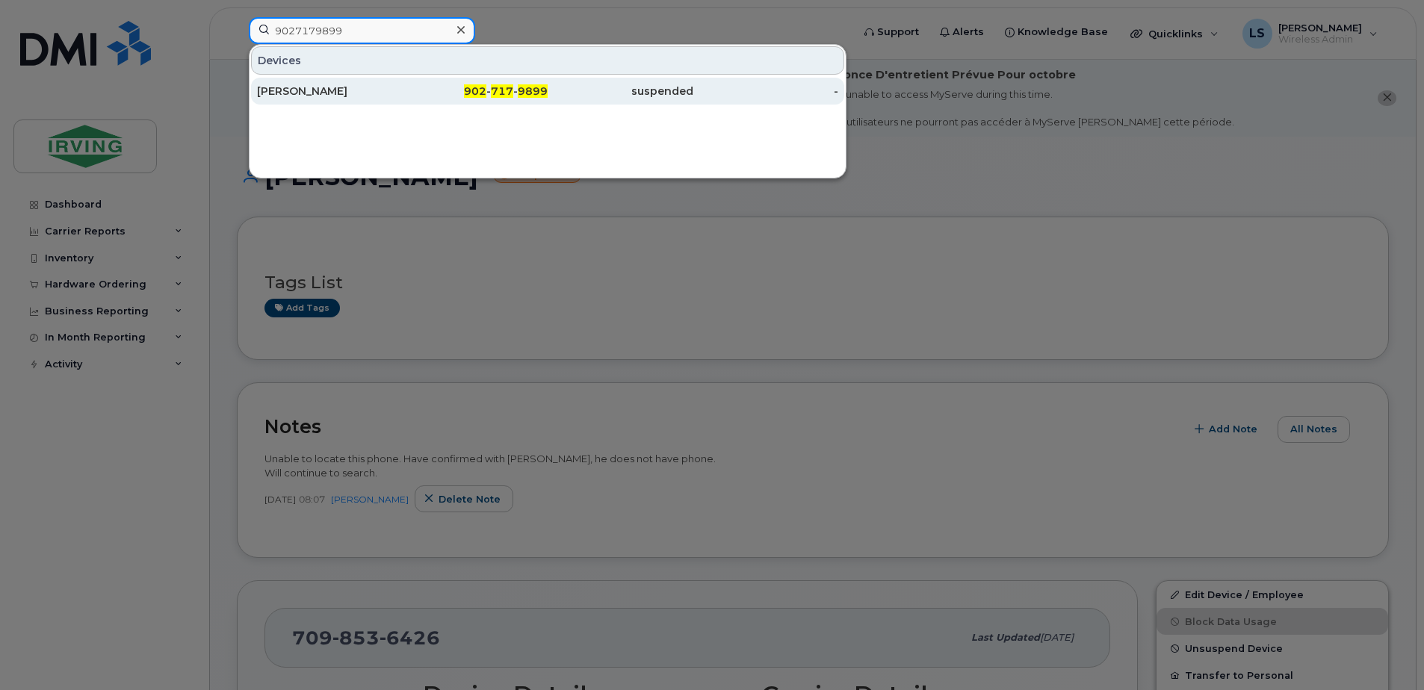
type input "9027179899"
click at [500, 89] on span "717" at bounding box center [502, 90] width 22 height 13
